Goal: Information Seeking & Learning: Learn about a topic

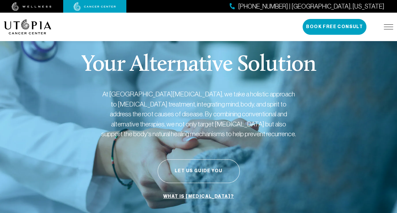
click at [386, 25] on img at bounding box center [387, 26] width 9 height 5
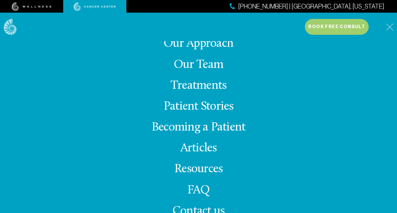
scroll to position [63, 0]
click at [207, 87] on link "Treatments" at bounding box center [198, 85] width 56 height 12
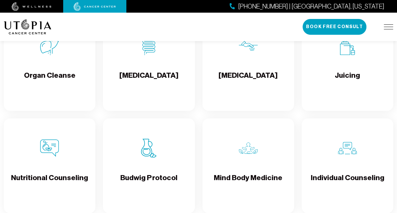
scroll to position [883, 0]
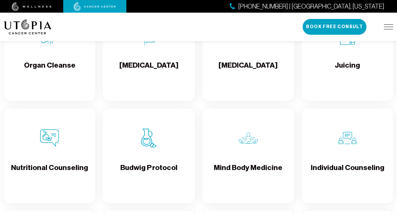
click at [150, 168] on div "Budwig Protocol" at bounding box center [148, 155] width 91 height 95
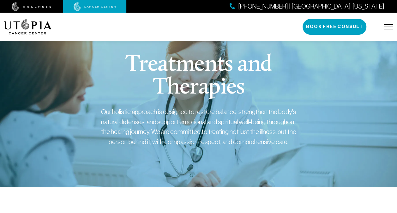
click at [384, 26] on img at bounding box center [387, 26] width 9 height 5
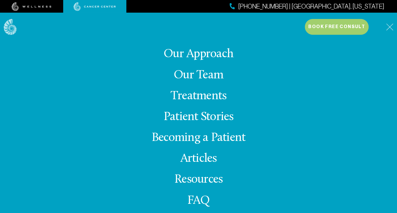
scroll to position [23, 0]
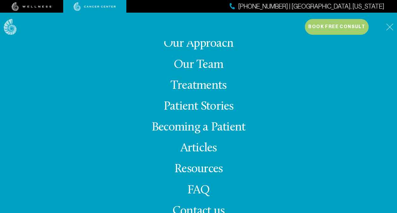
click at [199, 187] on link "FAQ" at bounding box center [198, 190] width 23 height 12
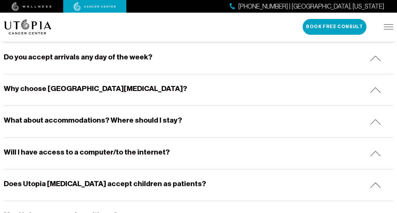
scroll to position [158, 0]
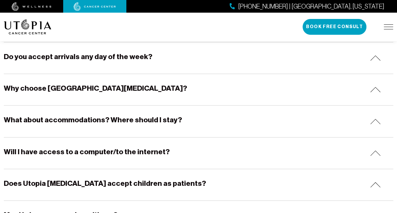
click at [141, 118] on h5 "What about accommodations? Where should I stay?" at bounding box center [93, 120] width 178 height 10
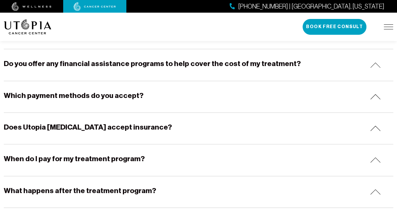
scroll to position [852, 0]
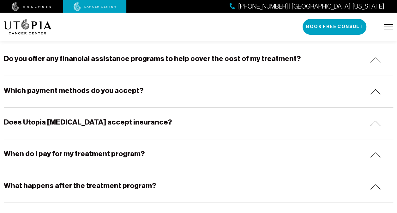
click at [126, 120] on h5 "Does Utopia [MEDICAL_DATA] accept insurance?" at bounding box center [88, 122] width 168 height 10
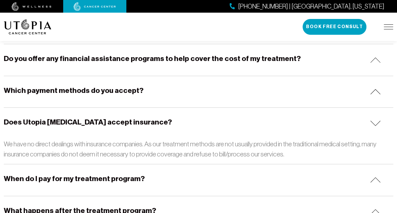
click at [121, 56] on h5 "Do you offer any financial assistance programs to help cover the cost of my tre…" at bounding box center [152, 59] width 297 height 10
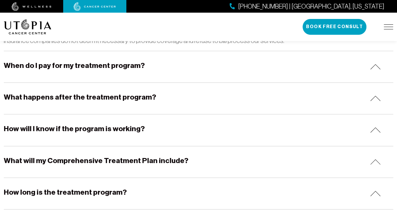
scroll to position [1041, 0]
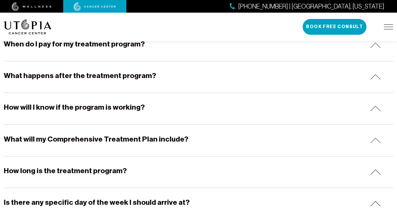
click at [142, 71] on h5 "What happens after the treatment program?" at bounding box center [80, 76] width 152 height 10
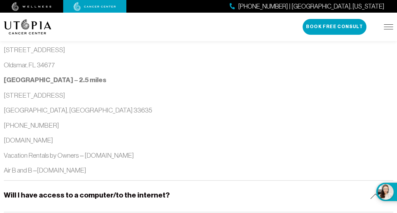
scroll to position [631, 0]
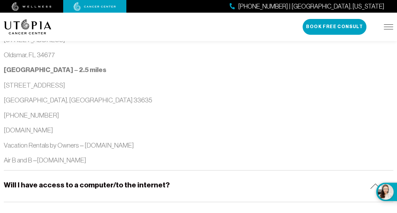
click at [207, 65] on p "[GEOGRAPHIC_DATA] – 2.5 miles" at bounding box center [198, 70] width 389 height 10
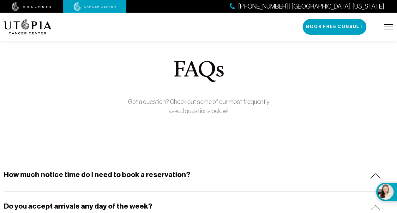
scroll to position [0, 0]
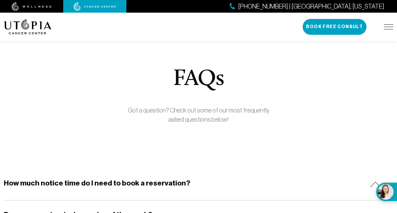
click at [48, 6] on img at bounding box center [32, 6] width 40 height 9
